Goal: Contribute content: Add original content to the website for others to see

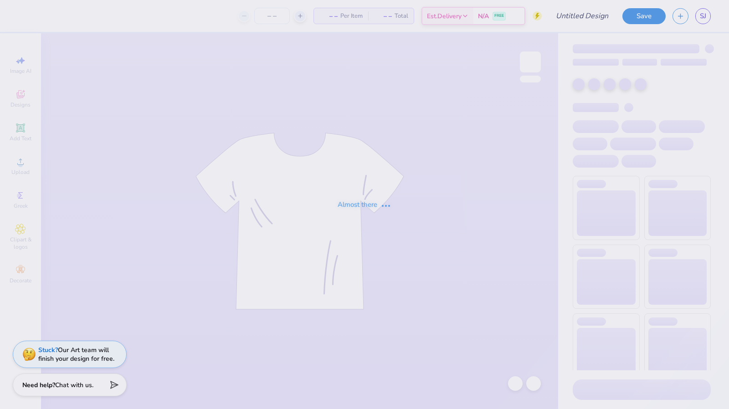
type input "2025 BBQ Simple"
type input "1"
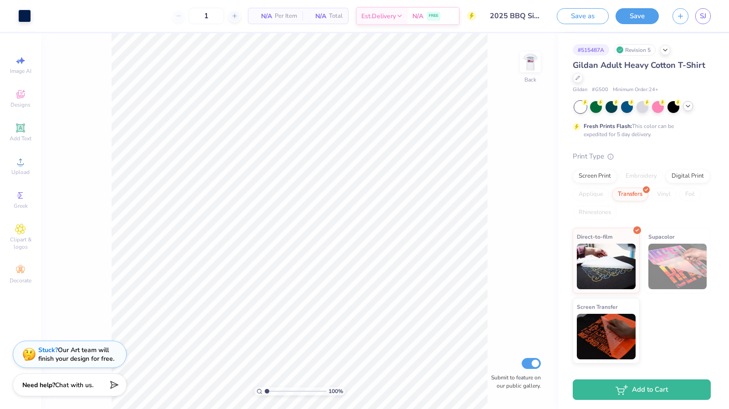
click at [691, 107] on icon at bounding box center [688, 106] width 7 height 7
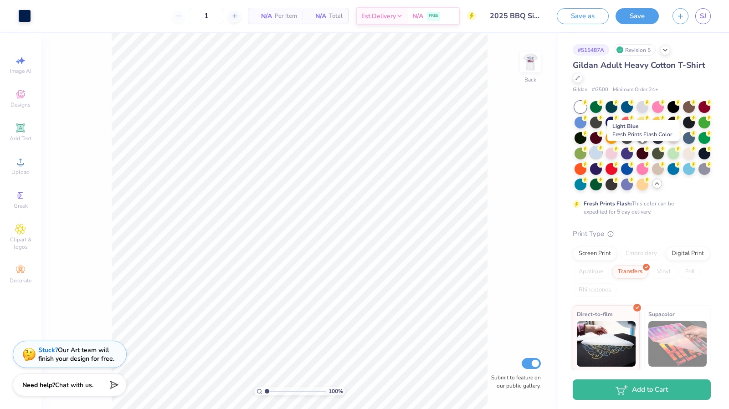
click at [602, 158] on div at bounding box center [596, 153] width 12 height 12
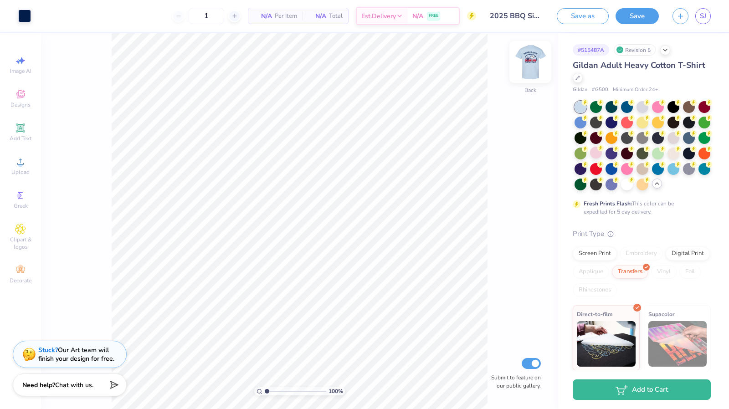
click at [531, 69] on img at bounding box center [530, 62] width 36 height 36
click at [669, 53] on div "# 515487A Revision 5" at bounding box center [642, 49] width 138 height 11
click at [665, 53] on div at bounding box center [666, 49] width 10 height 10
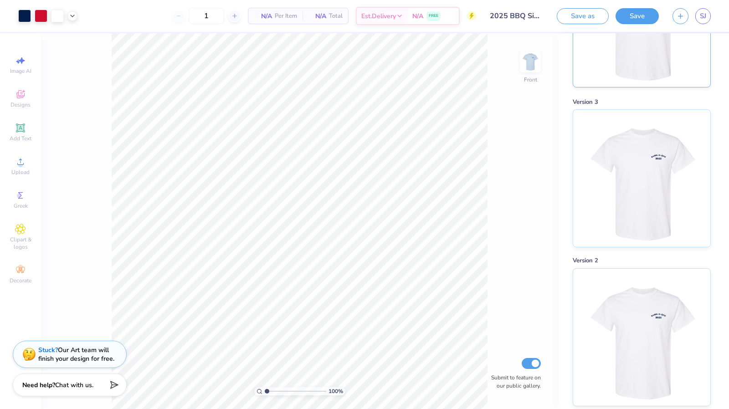
scroll to position [146, 0]
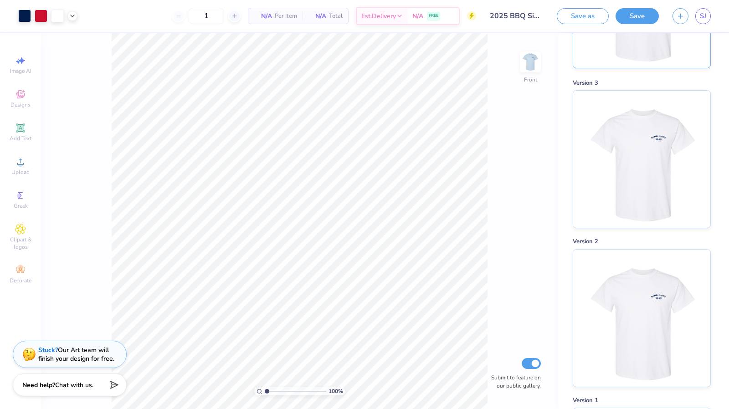
click at [646, 179] on img at bounding box center [641, 159] width 113 height 137
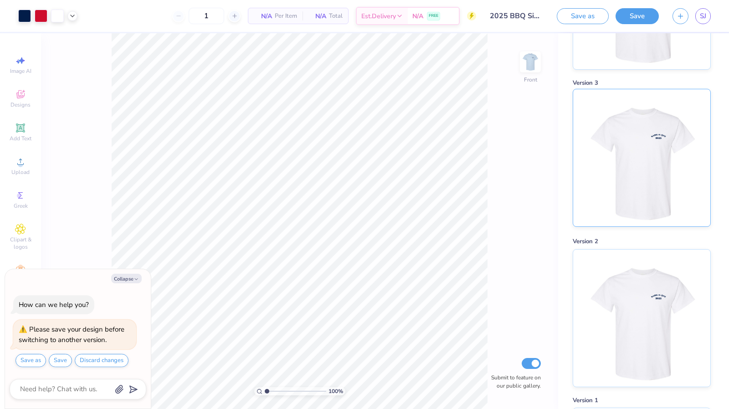
click at [642, 157] on img at bounding box center [641, 157] width 113 height 137
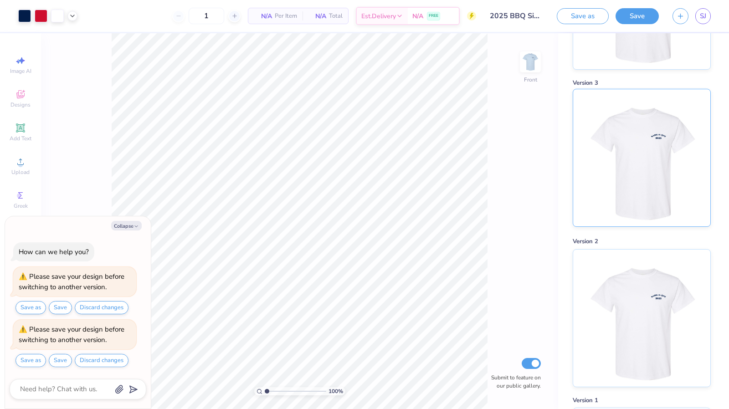
scroll to position [0, 0]
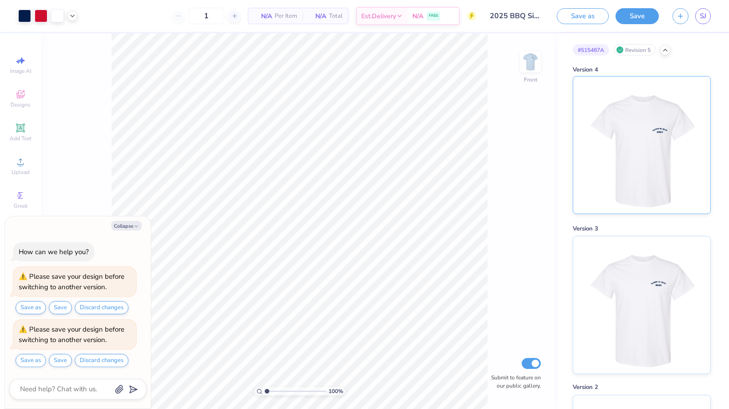
click at [653, 134] on img at bounding box center [641, 145] width 113 height 137
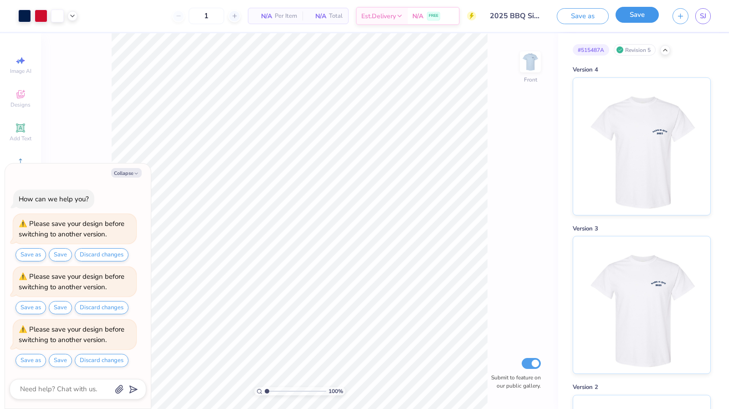
click at [646, 16] on button "Save" at bounding box center [637, 15] width 43 height 16
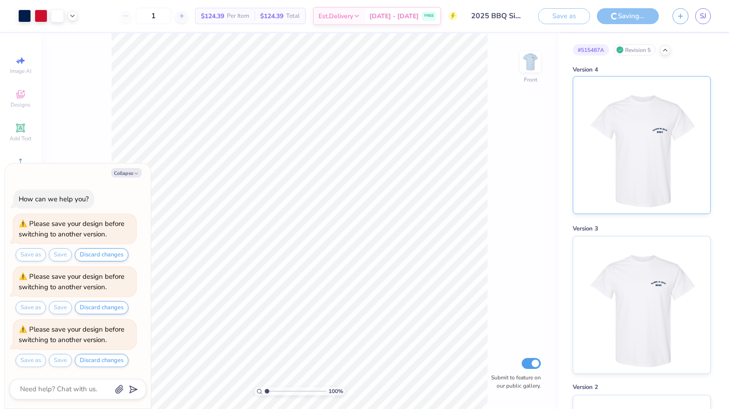
click at [624, 129] on img at bounding box center [641, 145] width 113 height 137
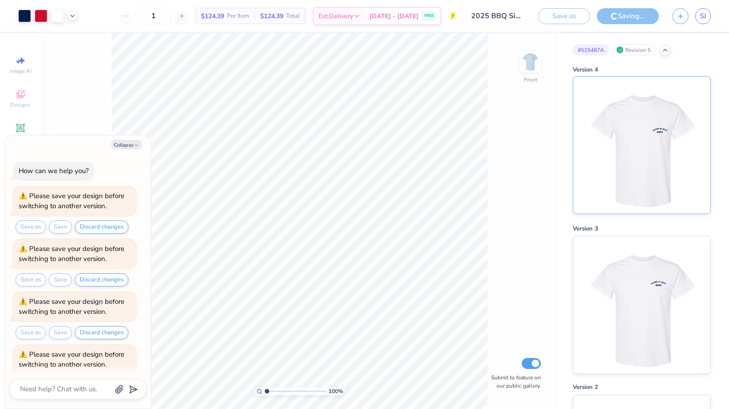
scroll to position [23, 0]
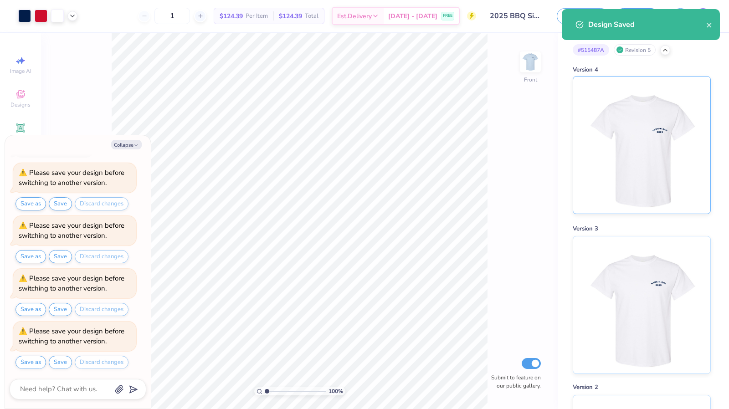
click at [617, 138] on img at bounding box center [641, 145] width 113 height 137
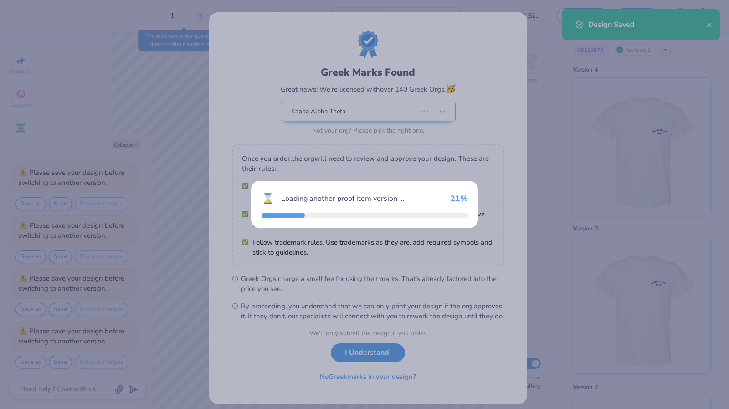
type textarea "x"
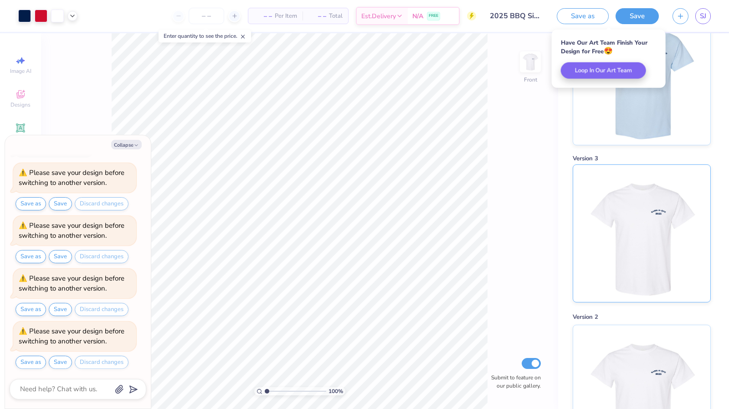
scroll to position [83, 0]
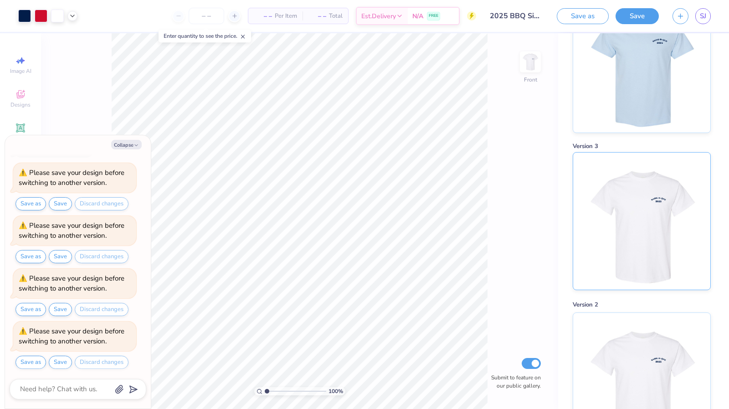
click at [632, 237] on img at bounding box center [641, 221] width 113 height 137
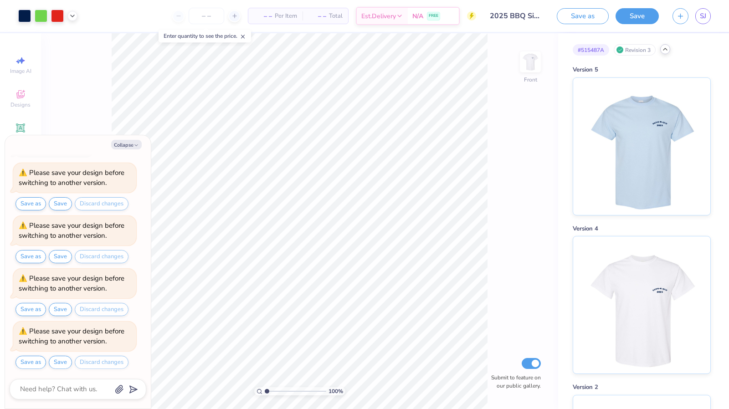
click at [666, 52] on icon at bounding box center [665, 49] width 7 height 7
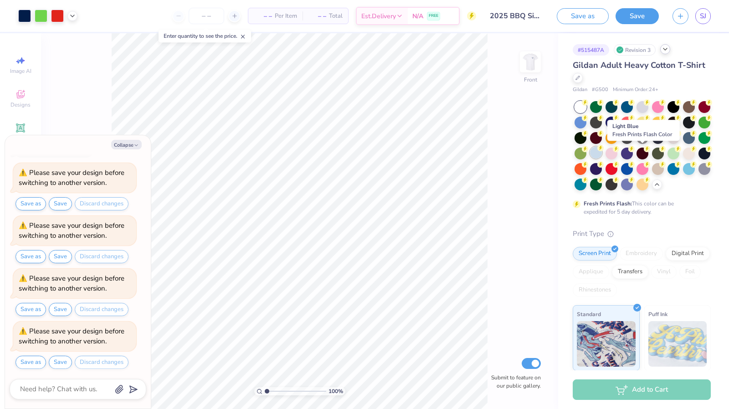
click at [602, 152] on div at bounding box center [596, 153] width 12 height 12
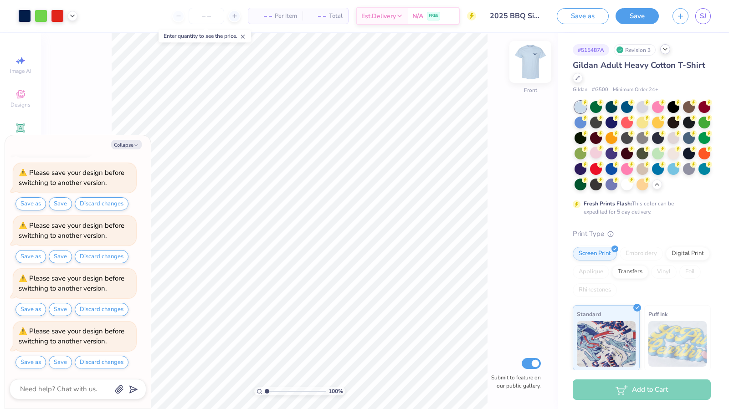
click at [537, 61] on img at bounding box center [530, 62] width 36 height 36
click at [649, 123] on div at bounding box center [643, 122] width 12 height 12
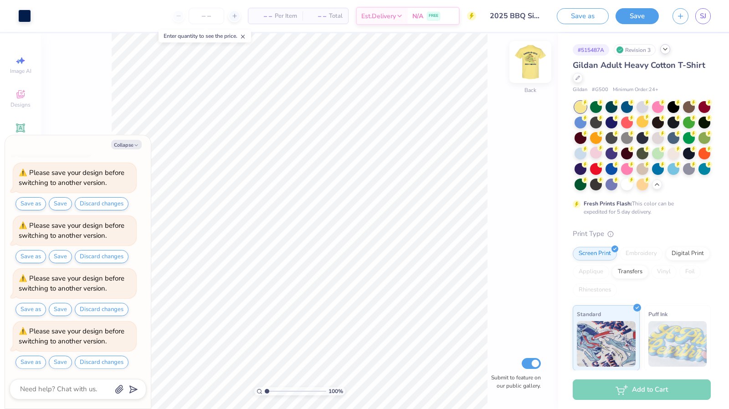
click at [525, 53] on img at bounding box center [530, 62] width 36 height 36
click at [625, 104] on div at bounding box center [627, 106] width 12 height 12
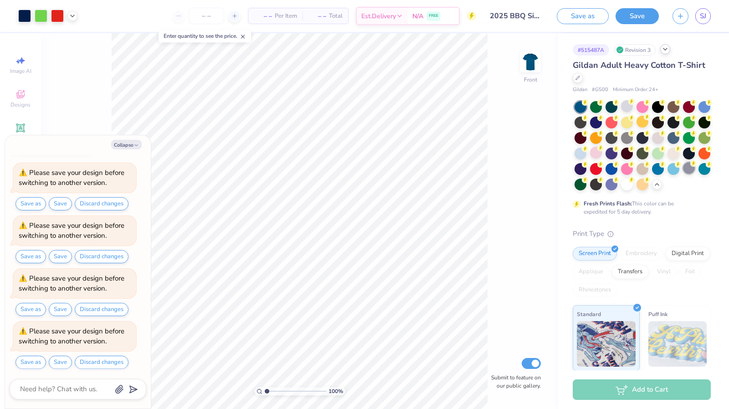
click at [683, 174] on div at bounding box center [689, 168] width 12 height 12
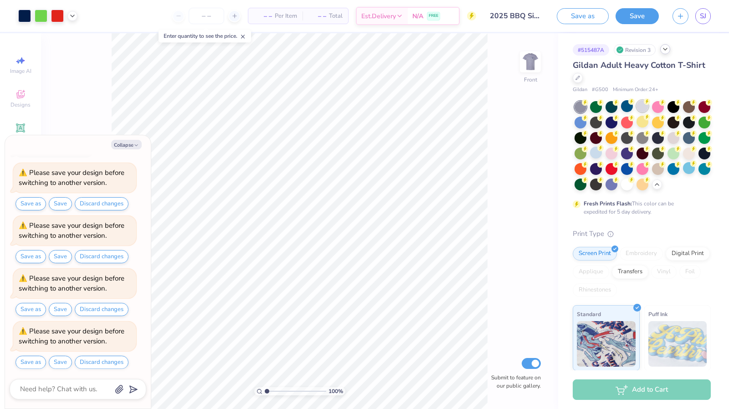
click at [643, 107] on div at bounding box center [643, 106] width 12 height 12
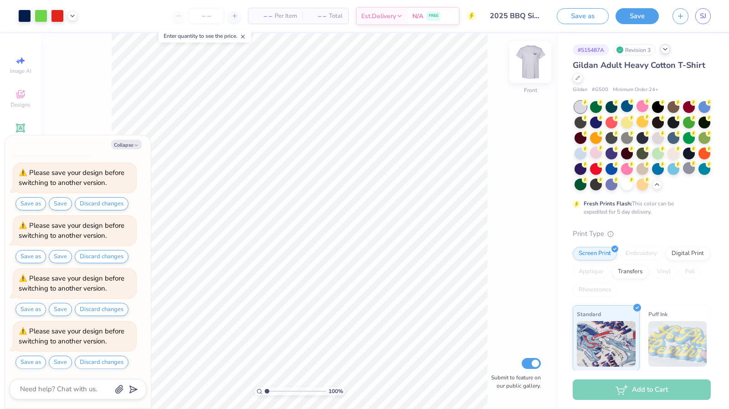
click at [533, 67] on img at bounding box center [530, 62] width 36 height 36
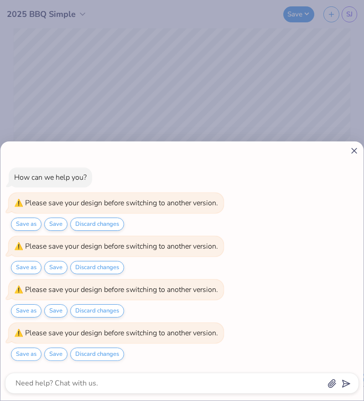
click at [352, 152] on icon at bounding box center [354, 151] width 10 height 10
type textarea "x"
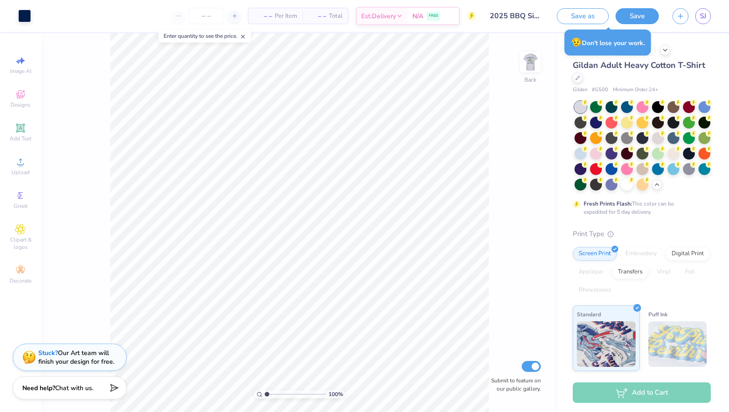
click at [535, 61] on img at bounding box center [531, 62] width 18 height 18
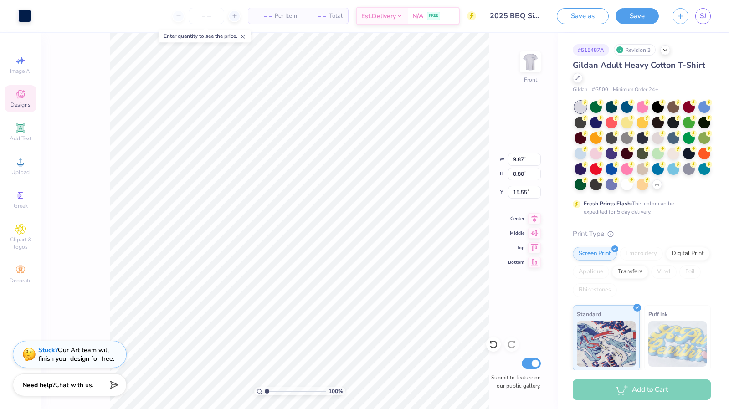
type input "15.65"
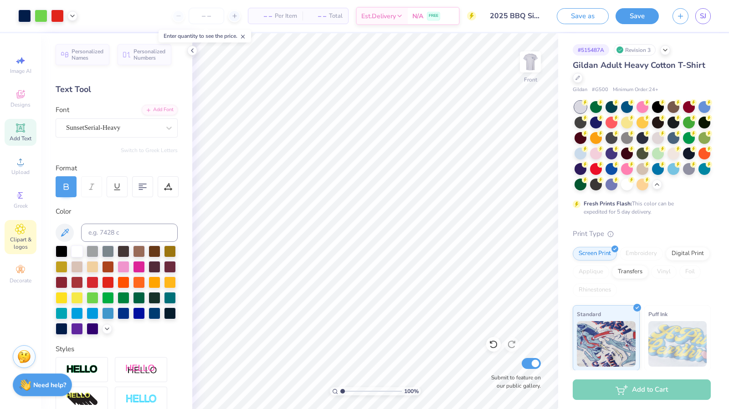
click at [29, 222] on div "Clipart & logos" at bounding box center [21, 237] width 32 height 34
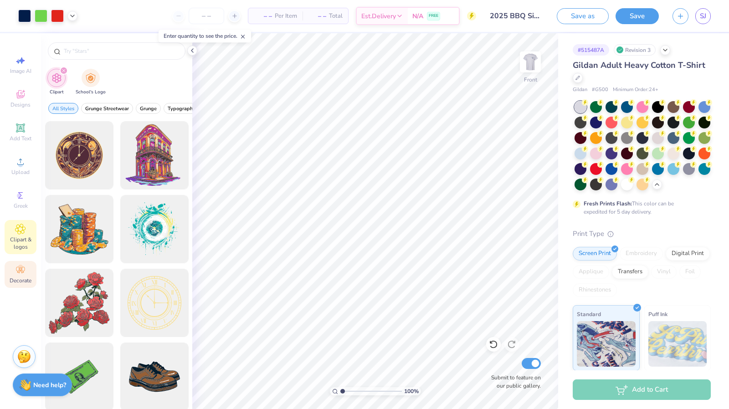
click at [22, 273] on icon at bounding box center [22, 271] width 3 height 3
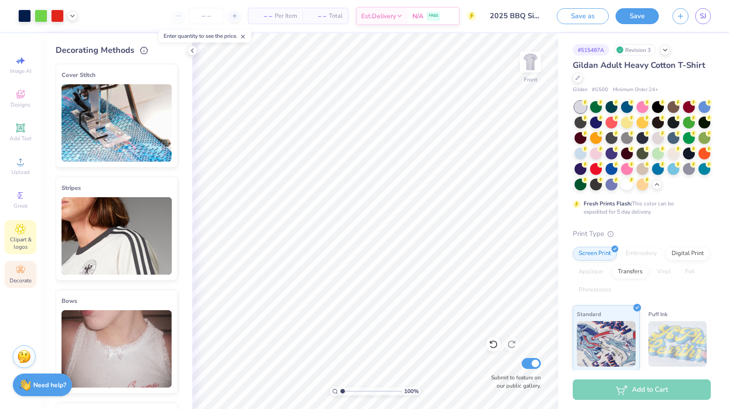
click at [22, 237] on span "Clipart & logos" at bounding box center [21, 243] width 32 height 15
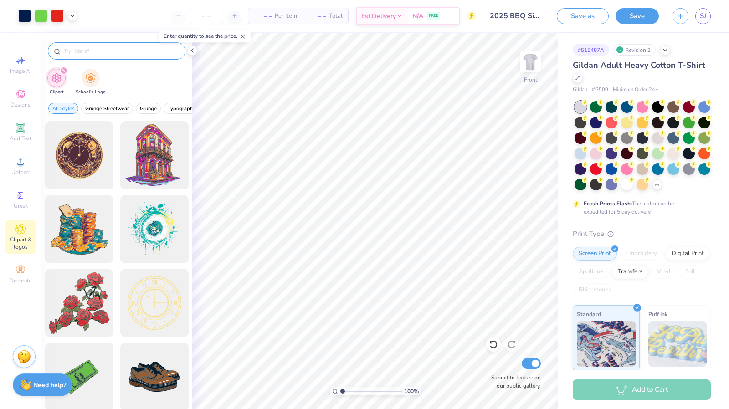
click at [84, 54] on input "text" at bounding box center [121, 51] width 117 height 9
type input "dalmation"
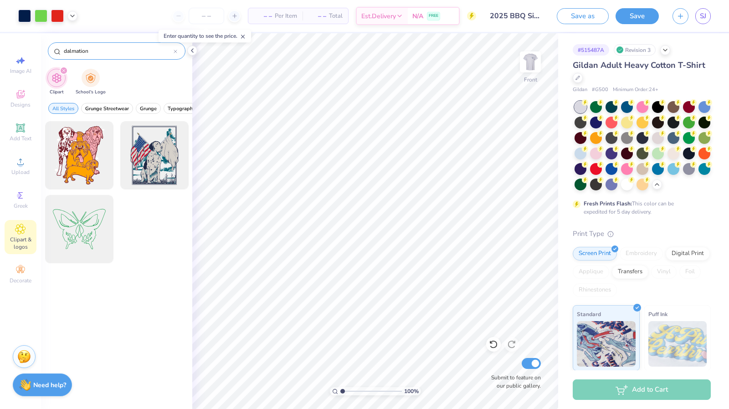
click at [79, 50] on input "dalmation" at bounding box center [118, 51] width 111 height 9
click at [91, 74] on img "filter for School's Logo" at bounding box center [91, 77] width 10 height 10
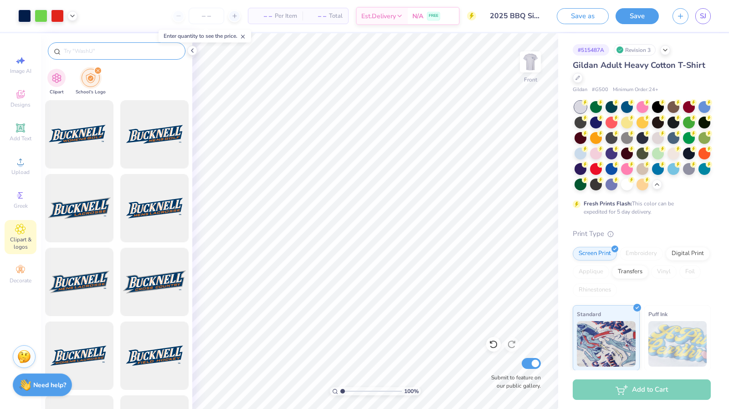
click at [84, 52] on input "text" at bounding box center [121, 51] width 117 height 9
click at [19, 90] on icon at bounding box center [20, 94] width 11 height 11
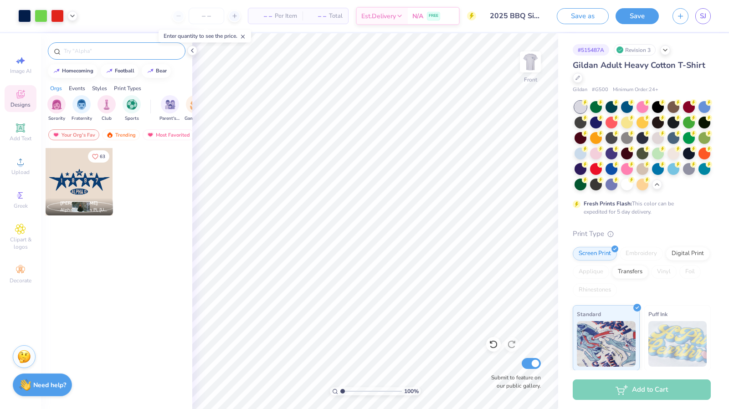
click at [73, 57] on div at bounding box center [117, 50] width 138 height 17
click at [76, 52] on input "text" at bounding box center [121, 51] width 117 height 9
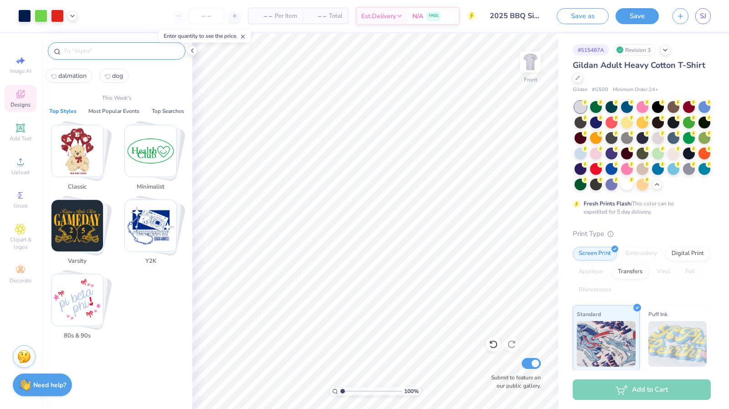
type input "f"
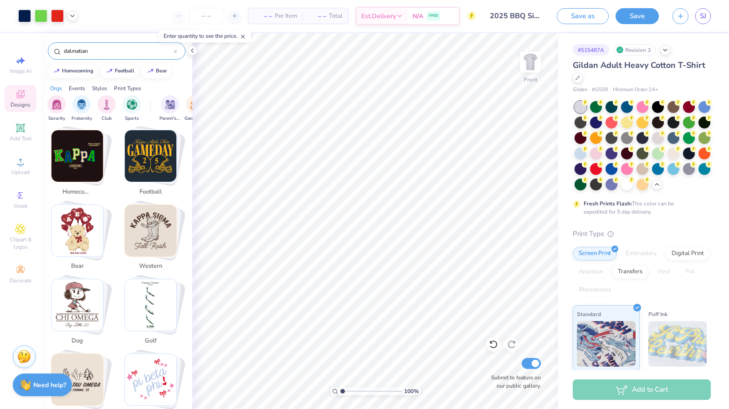
scroll to position [169, 0]
click at [92, 295] on img "Stack Card Button dog" at bounding box center [78, 305] width 52 height 52
type input "dog"
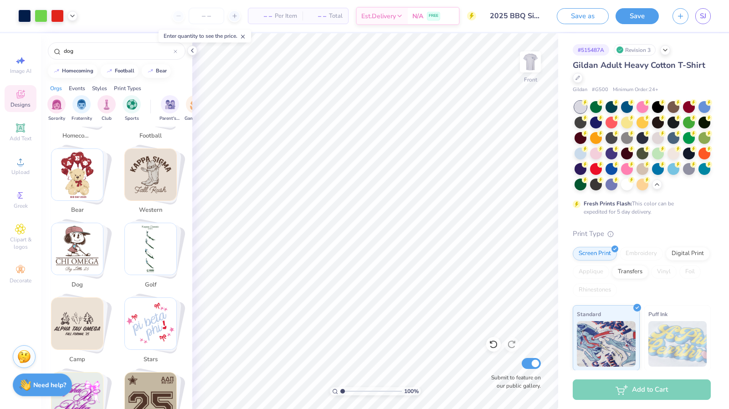
scroll to position [247, 0]
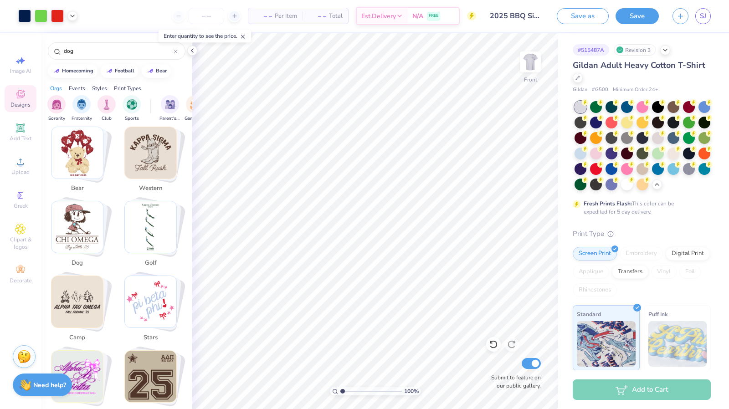
click at [85, 217] on img "Stack Card Button dog" at bounding box center [78, 228] width 52 height 52
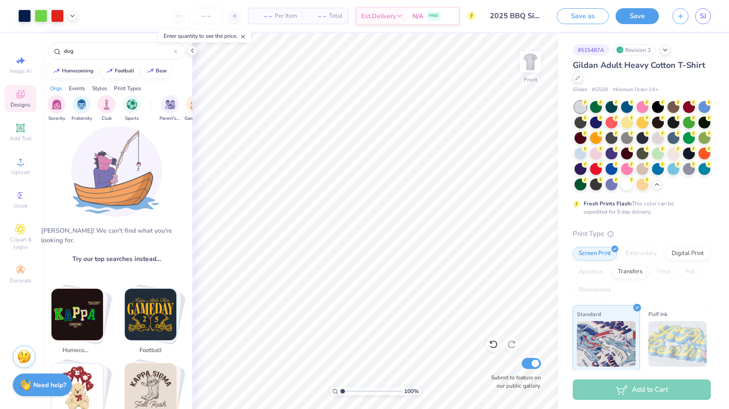
scroll to position [0, 0]
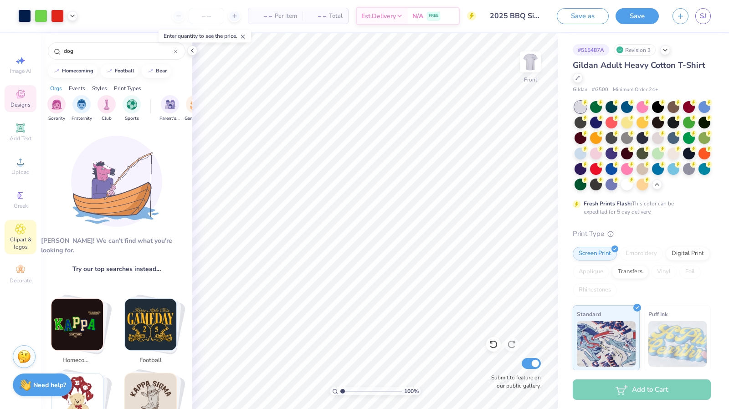
drag, startPoint x: 18, startPoint y: 270, endPoint x: 10, endPoint y: 236, distance: 35.0
click at [10, 236] on div "Clipart & logos" at bounding box center [21, 237] width 32 height 34
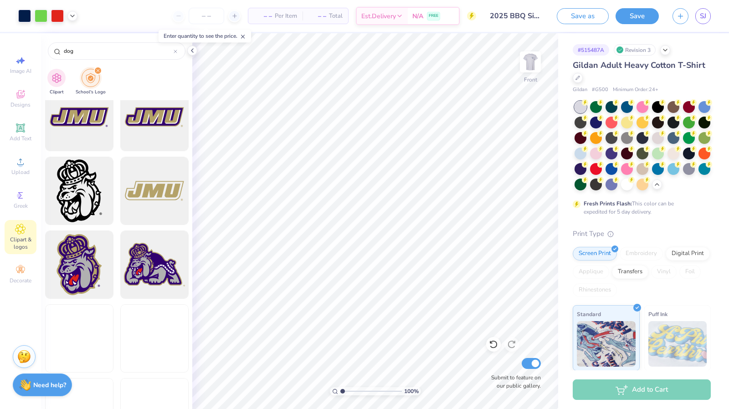
scroll to position [239, 0]
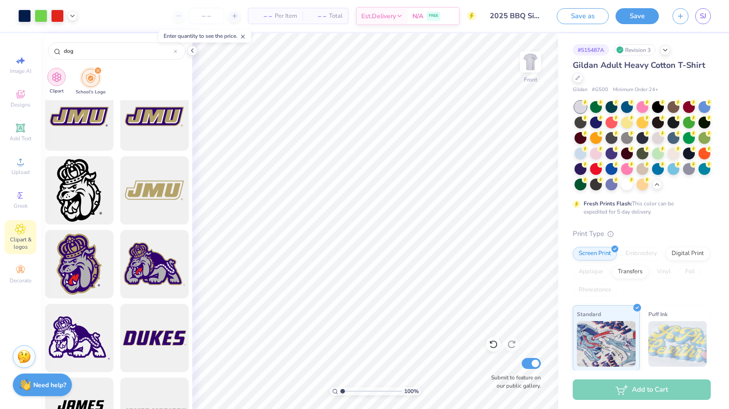
click at [50, 74] on div "filter for Clipart" at bounding box center [56, 77] width 18 height 18
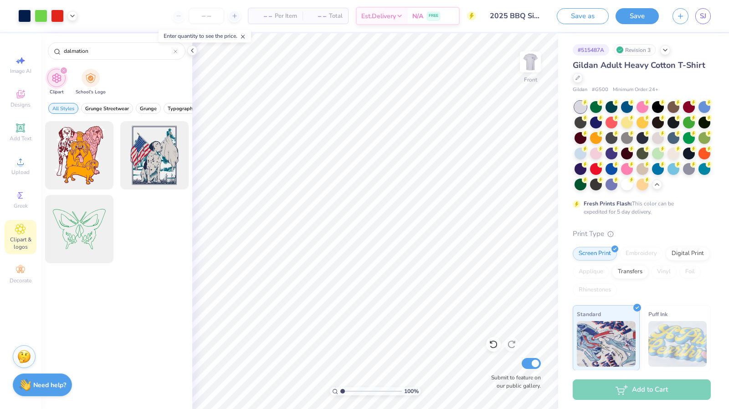
scroll to position [0, 0]
click at [94, 55] on input "dalmation" at bounding box center [118, 51] width 111 height 9
type input "d"
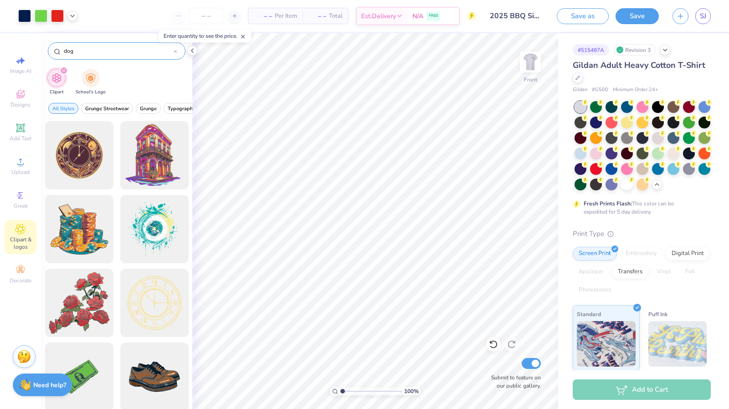
type input "dog"
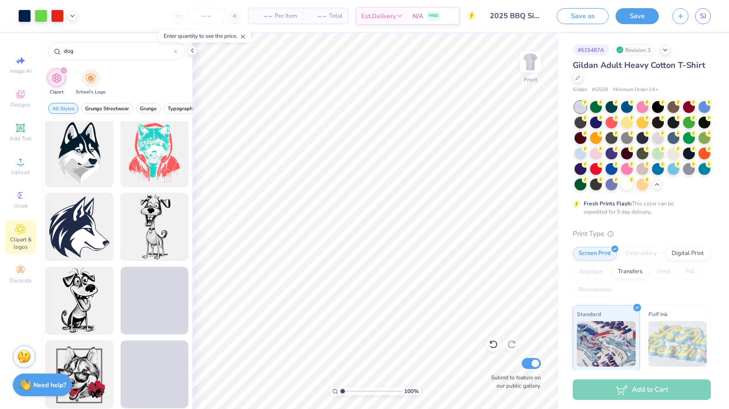
scroll to position [2295, 0]
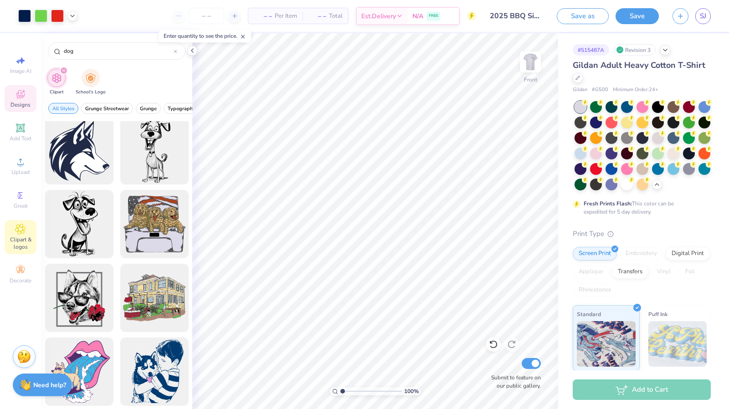
click at [20, 86] on div "Designs" at bounding box center [21, 98] width 32 height 27
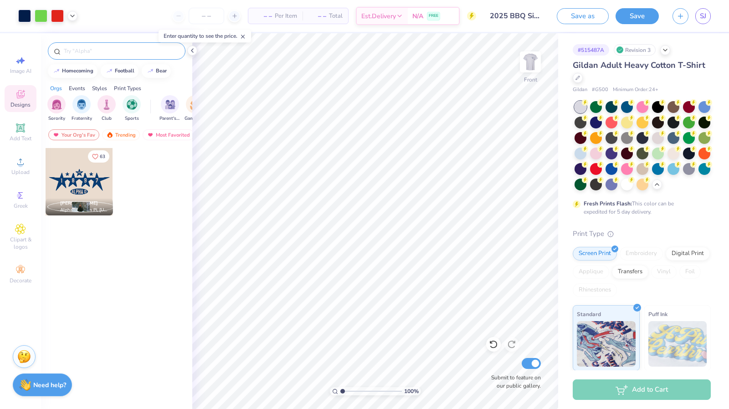
click at [87, 52] on input "text" at bounding box center [121, 51] width 117 height 9
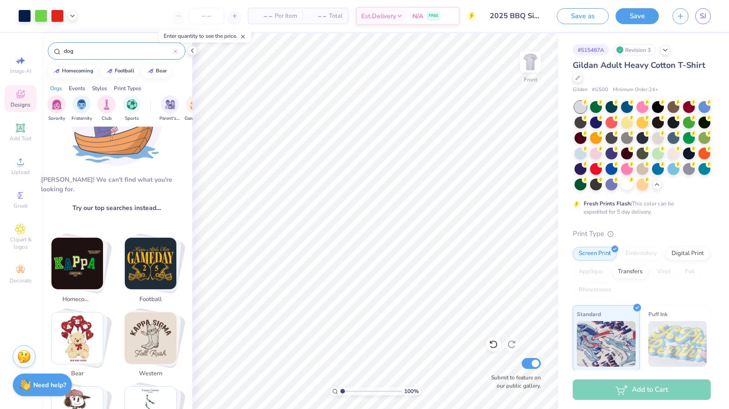
scroll to position [0, 0]
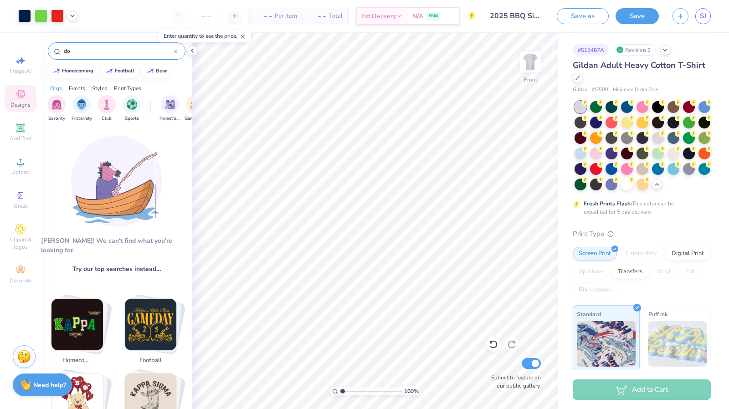
type input "d"
type input "b"
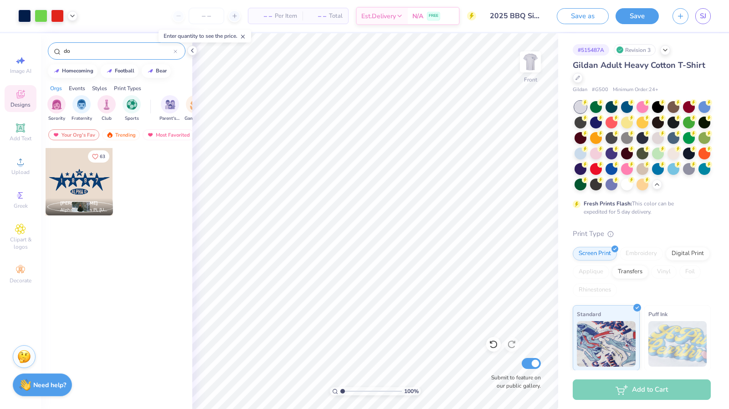
type input "dog"
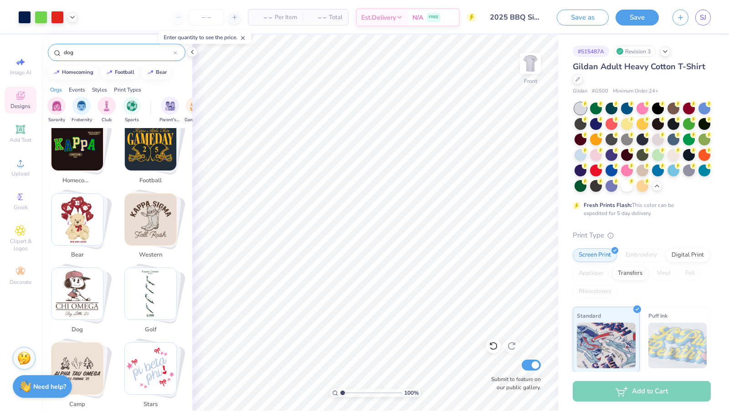
scroll to position [185, 0]
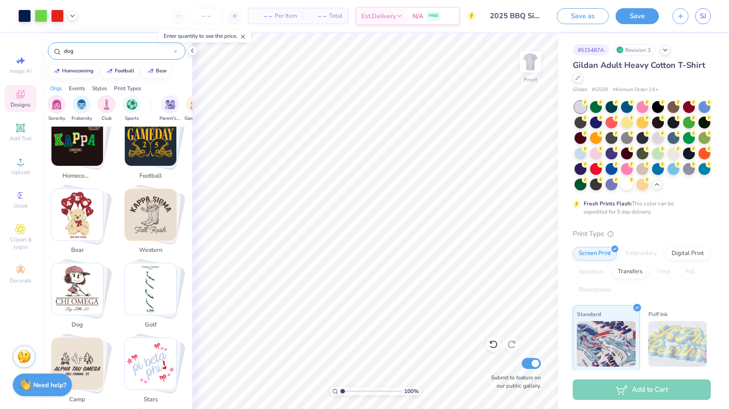
click at [92, 295] on img "Stack Card Button dog" at bounding box center [78, 290] width 52 height 52
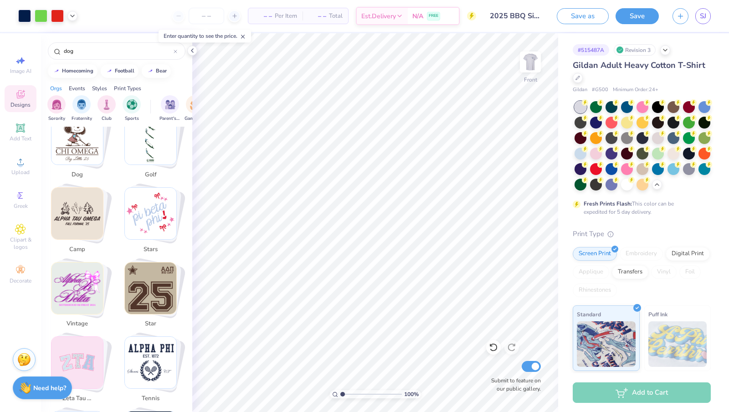
scroll to position [332, 0]
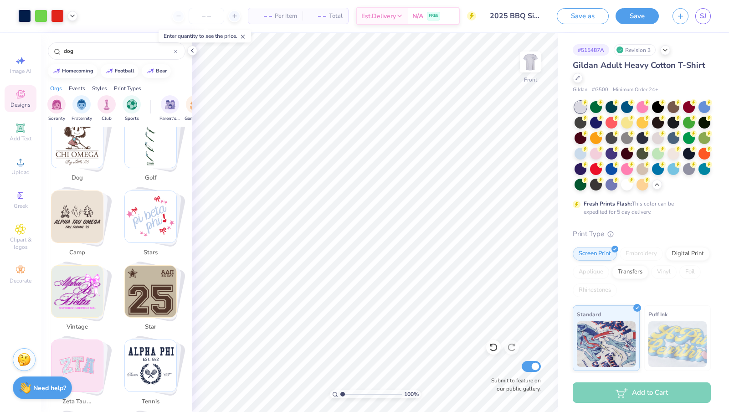
click at [90, 142] on img "Stack Card Button dog" at bounding box center [78, 142] width 52 height 52
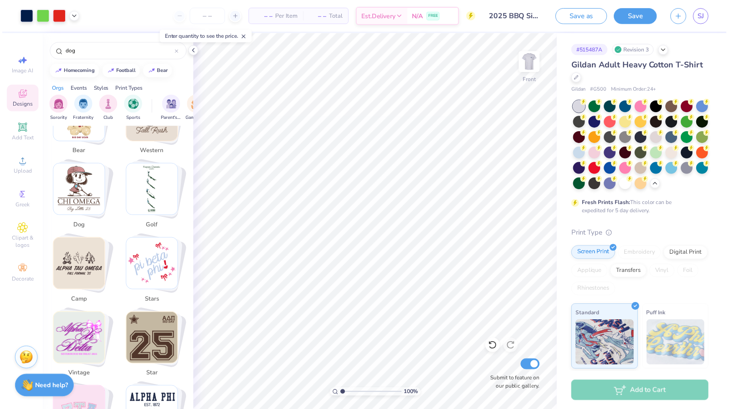
scroll to position [279, 0]
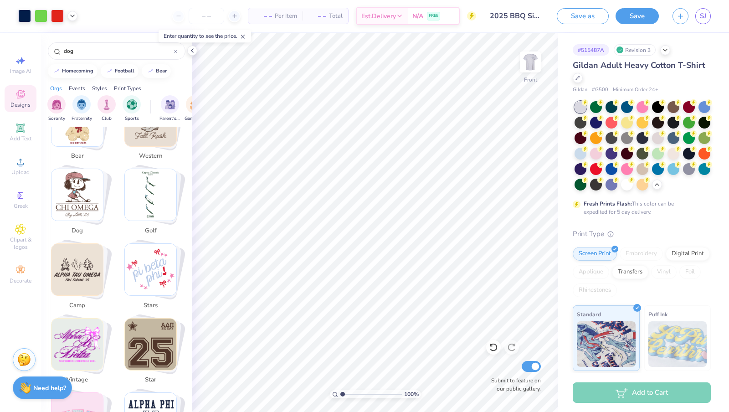
click at [88, 191] on img "Stack Card Button dog" at bounding box center [78, 195] width 52 height 52
click at [88, 192] on img "Stack Card Button dog" at bounding box center [78, 195] width 52 height 52
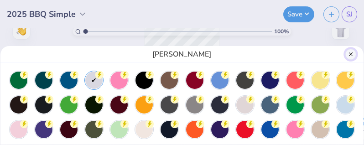
click at [350, 55] on button "Close" at bounding box center [350, 54] width 11 height 11
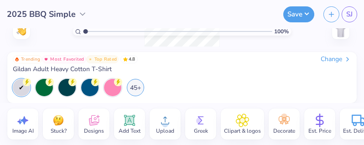
click at [80, 12] on icon at bounding box center [82, 14] width 9 height 9
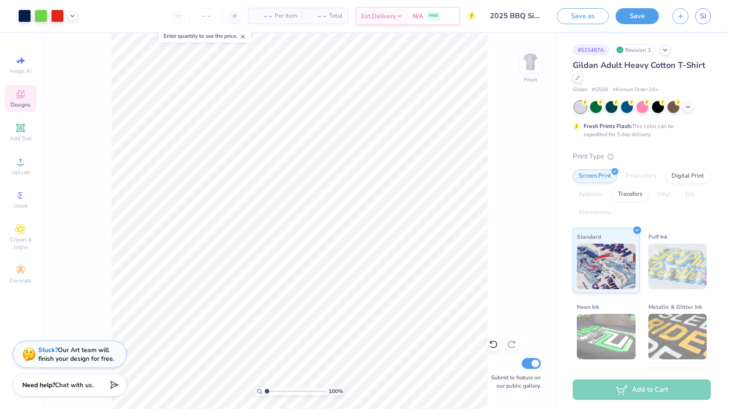
click at [21, 109] on div "Designs" at bounding box center [21, 98] width 32 height 27
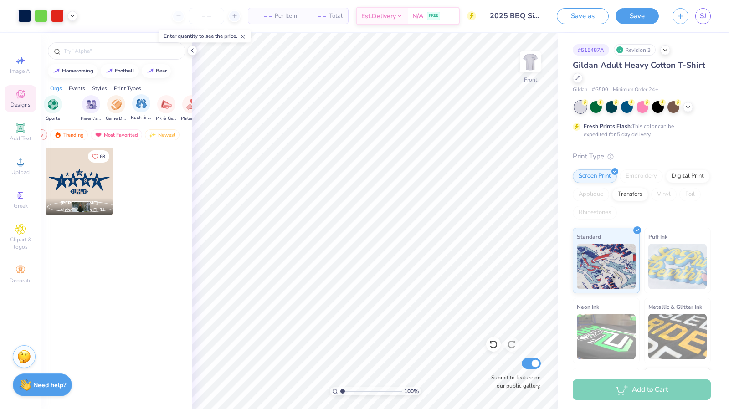
scroll to position [0, 0]
click at [67, 51] on input "text" at bounding box center [121, 51] width 117 height 9
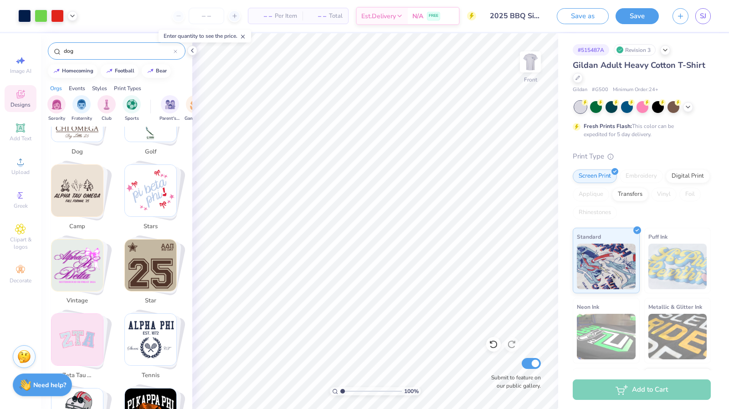
scroll to position [451, 0]
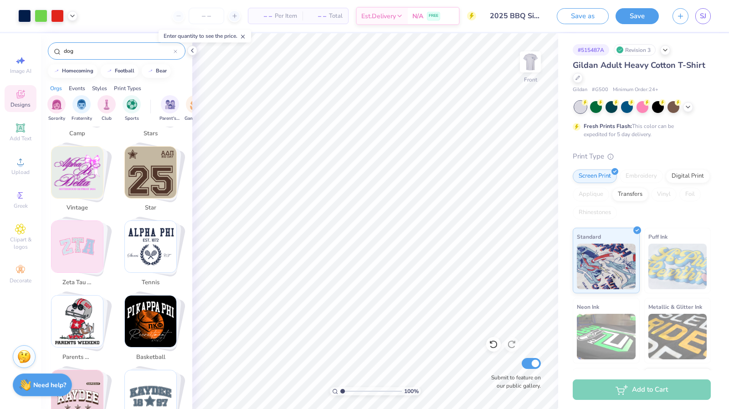
click at [85, 310] on img "Stack Card Button parents weekend" at bounding box center [78, 322] width 52 height 52
type input "parents weekend"
click at [61, 320] on img "Stack Card Button parents weekend" at bounding box center [78, 322] width 52 height 52
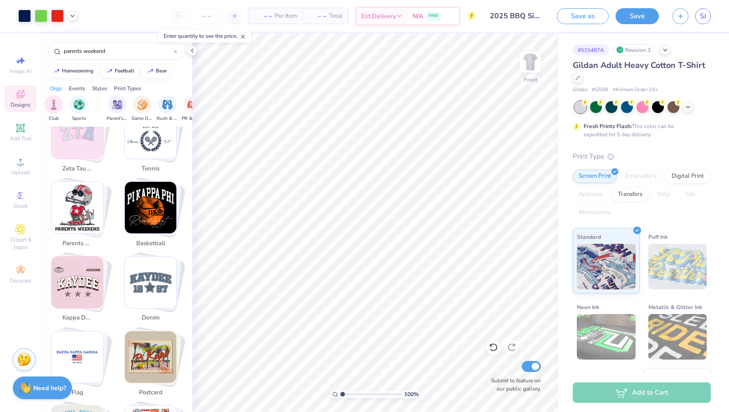
scroll to position [0, 54]
click at [116, 100] on img "filter for Parent's Weekend" at bounding box center [116, 104] width 10 height 10
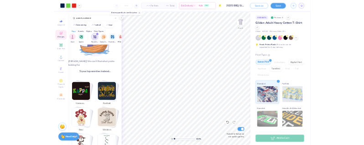
scroll to position [0, 0]
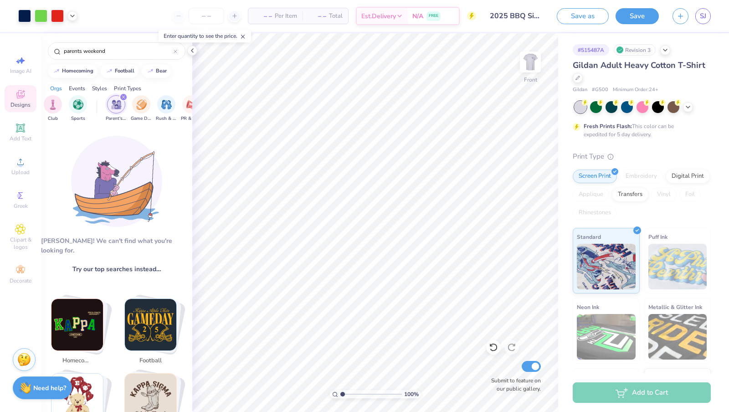
click at [140, 181] on img at bounding box center [116, 181] width 91 height 91
click at [142, 171] on img at bounding box center [116, 181] width 91 height 91
click at [130, 54] on input "parents weekend" at bounding box center [118, 51] width 111 height 9
